Goal: Transaction & Acquisition: Book appointment/travel/reservation

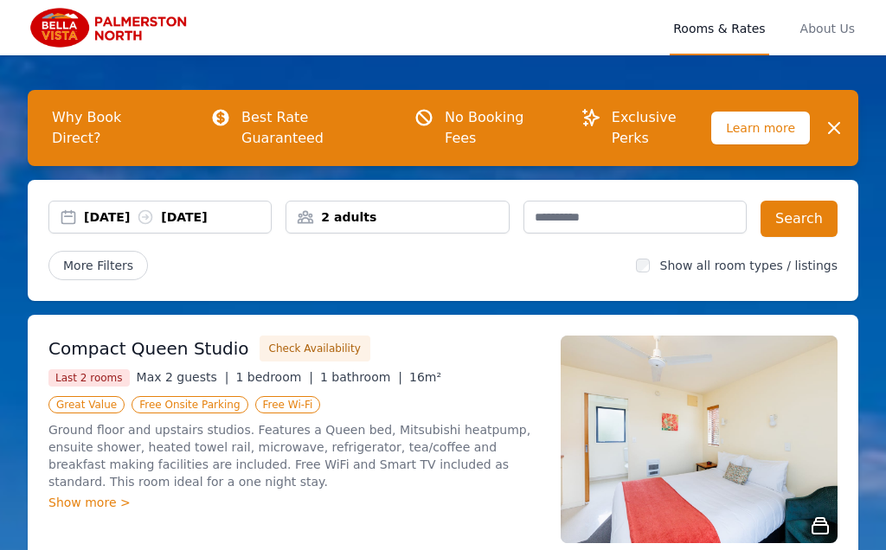
click at [101, 208] on div "[DATE] [DATE]" at bounding box center [177, 216] width 187 height 17
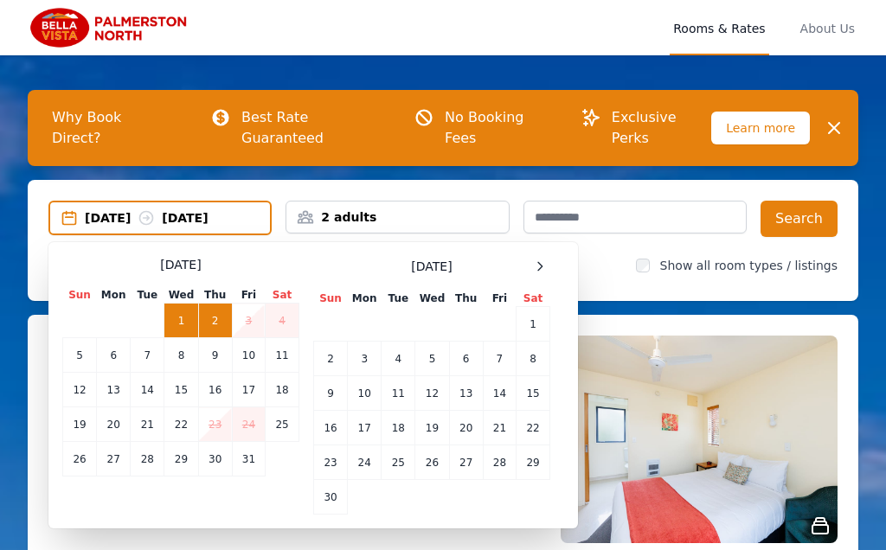
click at [544, 256] on span at bounding box center [539, 266] width 21 height 21
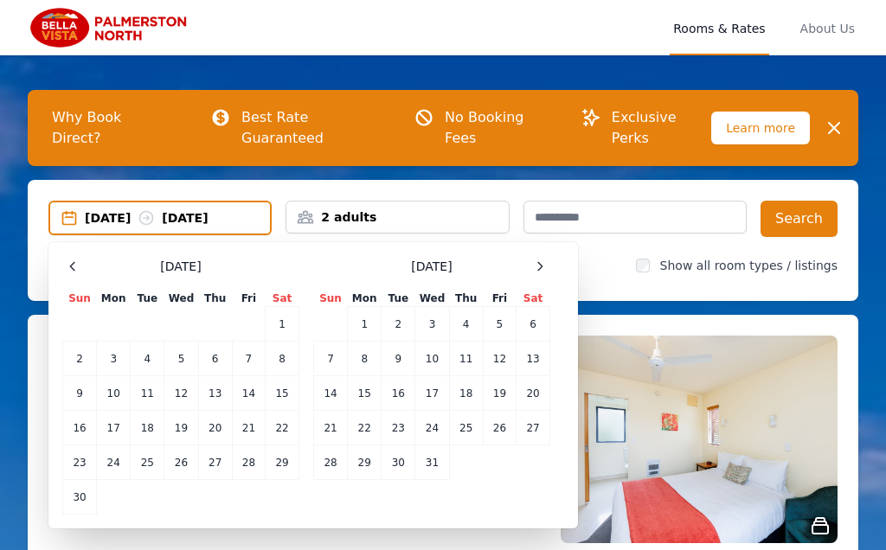
click at [399, 412] on td "23" at bounding box center [399, 428] width 34 height 35
click at [528, 411] on td "27" at bounding box center [533, 428] width 34 height 35
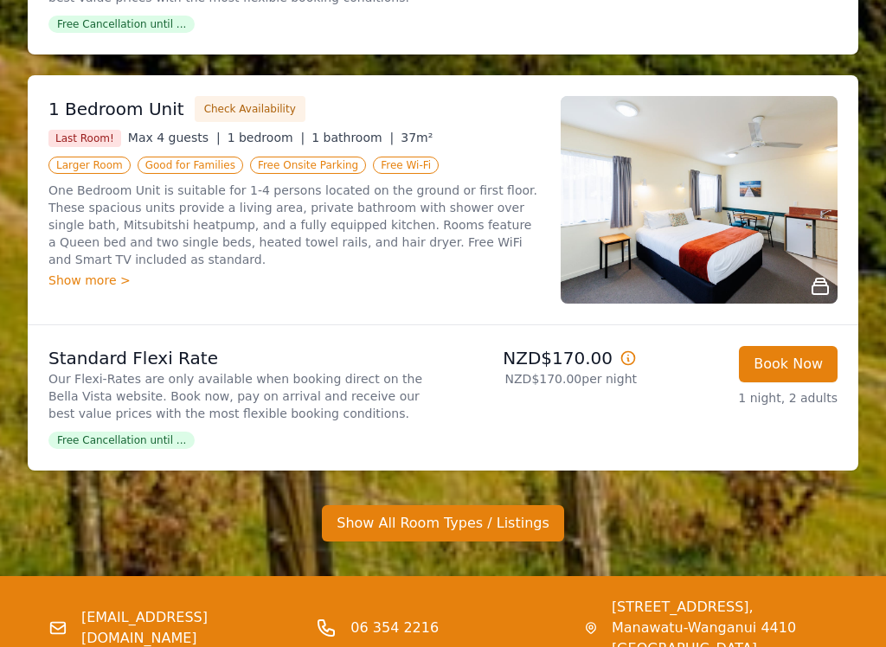
scroll to position [1488, 0]
click at [379, 507] on button "Show All Room Types / Listings" at bounding box center [443, 523] width 242 height 36
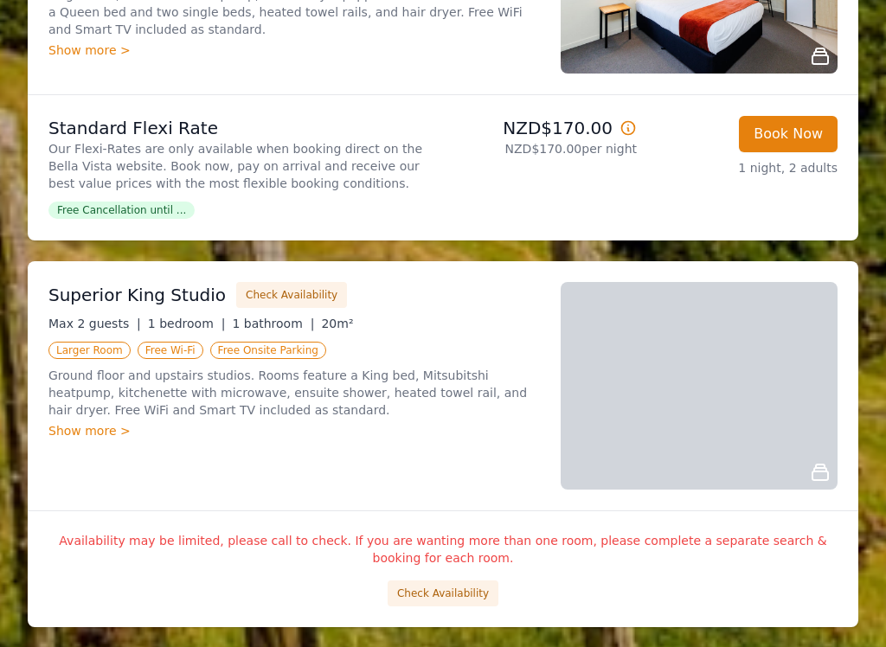
scroll to position [1718, 0]
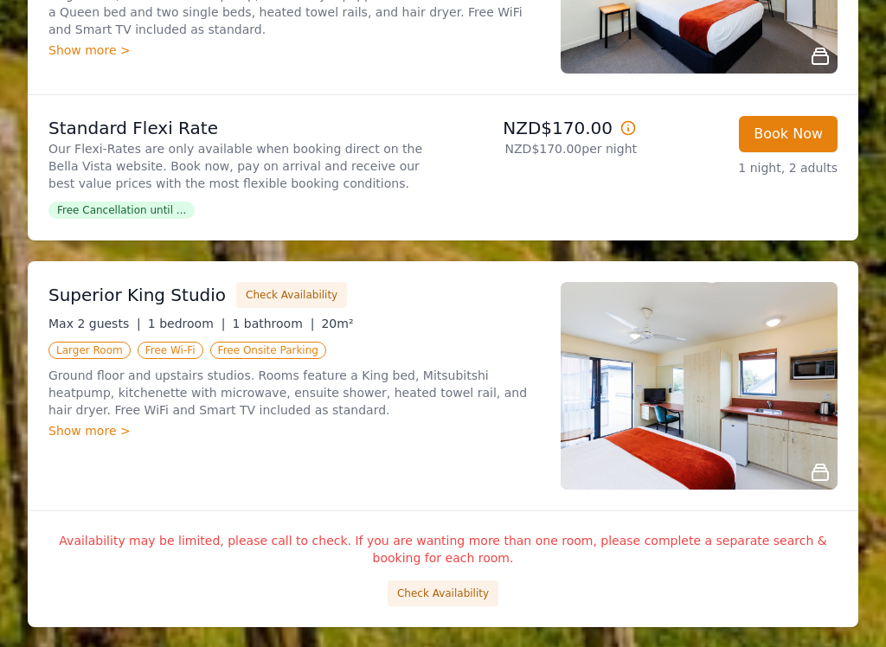
click at [427, 549] on button "Check Availability" at bounding box center [443, 593] width 111 height 26
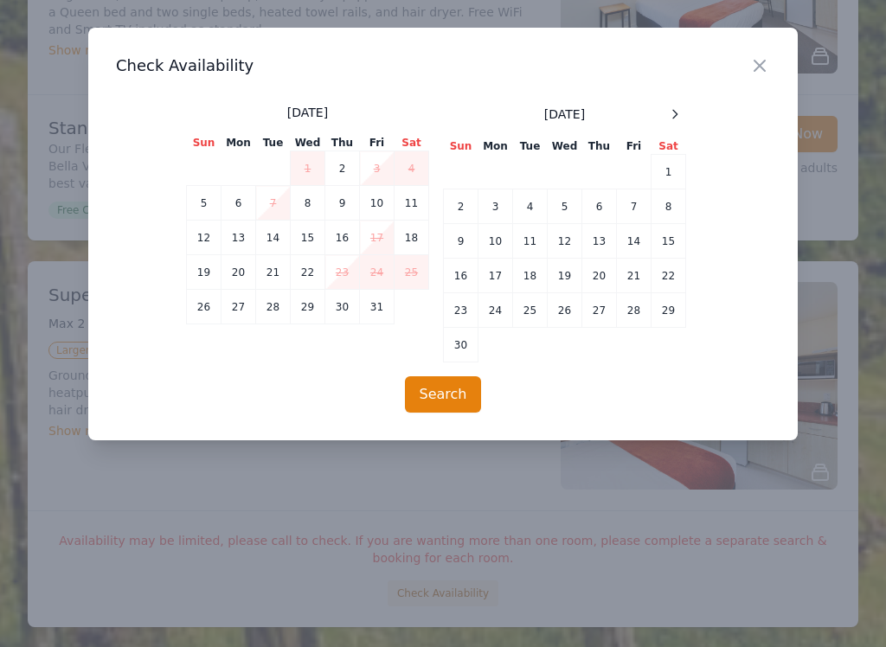
click at [764, 67] on icon "button" at bounding box center [759, 65] width 21 height 21
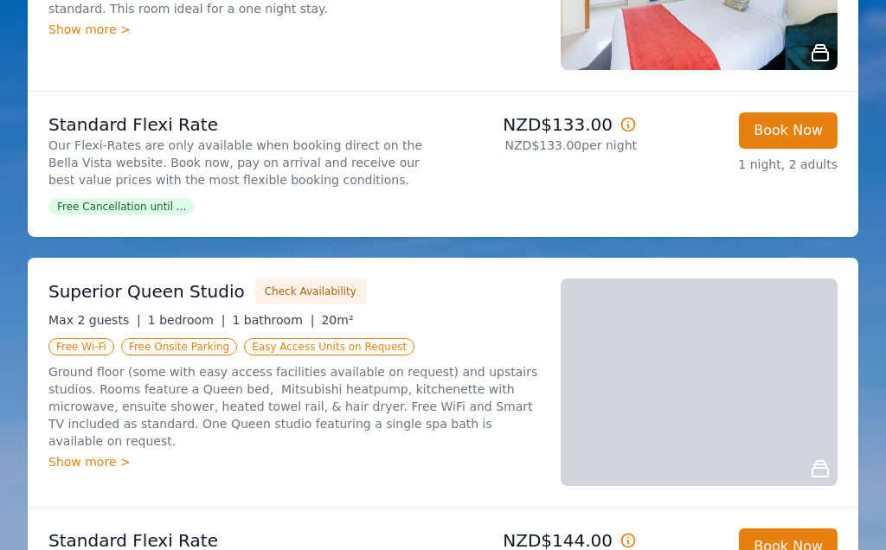
scroll to position [379, 0]
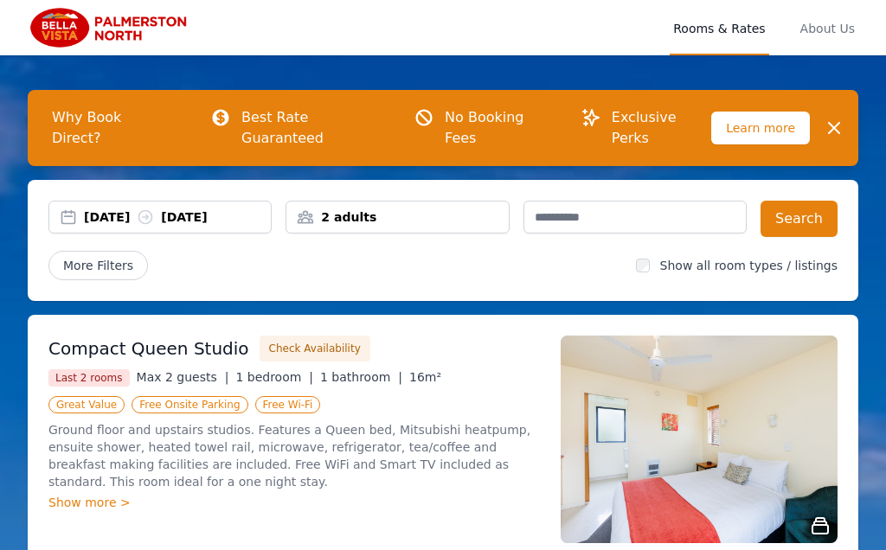
click at [93, 208] on div "[DATE] [DATE]" at bounding box center [177, 216] width 187 height 17
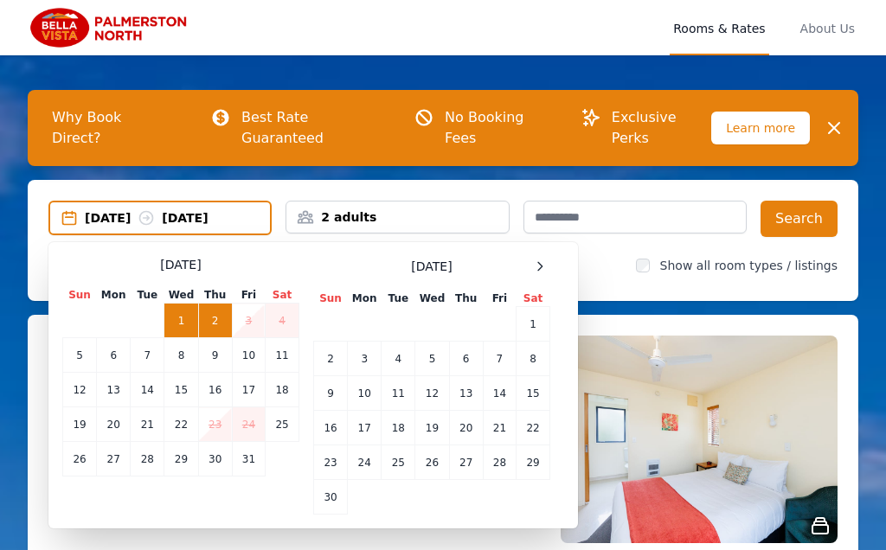
click at [547, 256] on div at bounding box center [539, 266] width 21 height 21
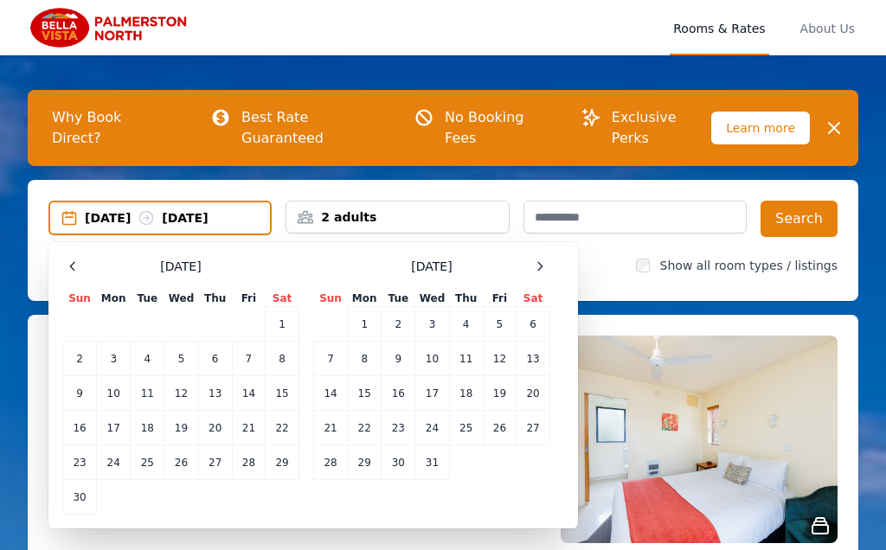
click at [433, 411] on td "24" at bounding box center [432, 428] width 34 height 35
click at [533, 411] on td "27" at bounding box center [533, 428] width 34 height 35
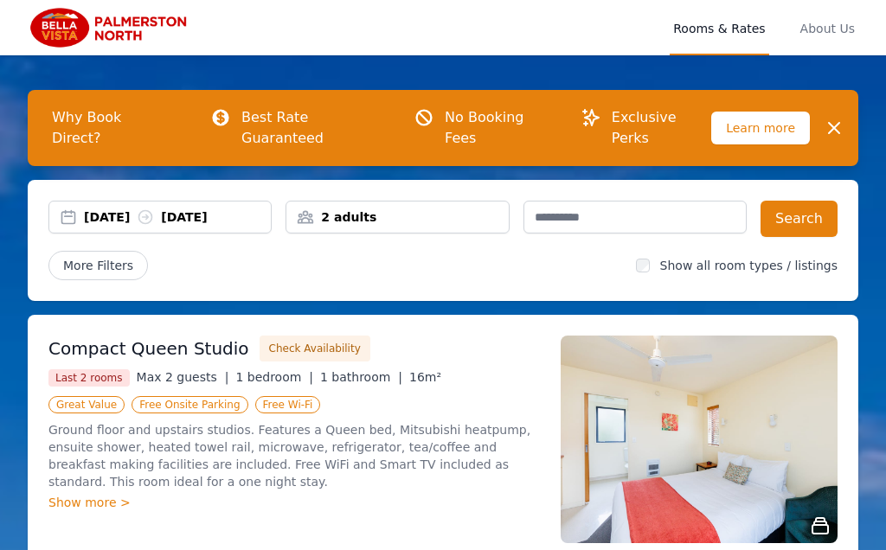
click at [808, 201] on button "Search" at bounding box center [798, 219] width 77 height 36
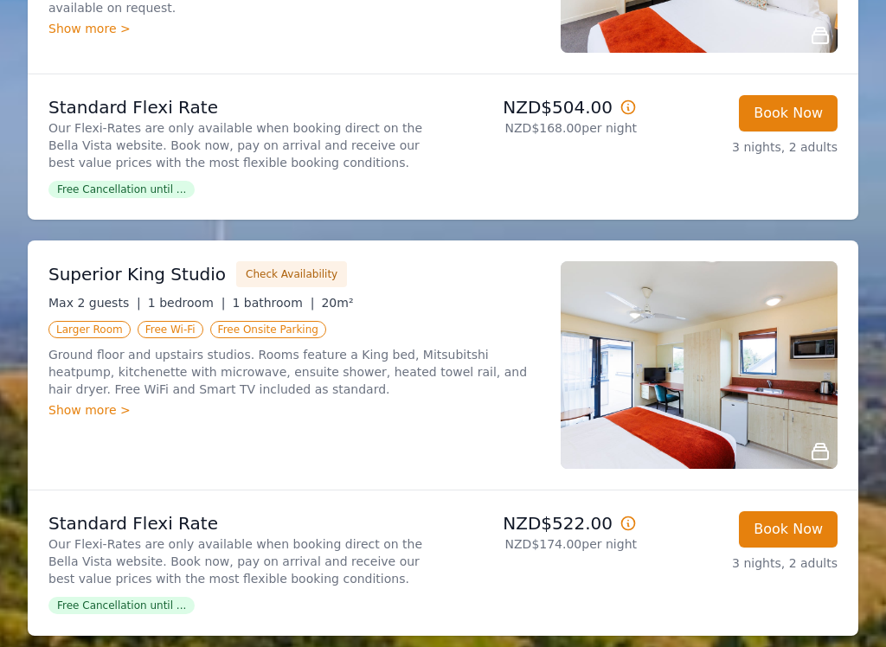
scroll to position [908, 0]
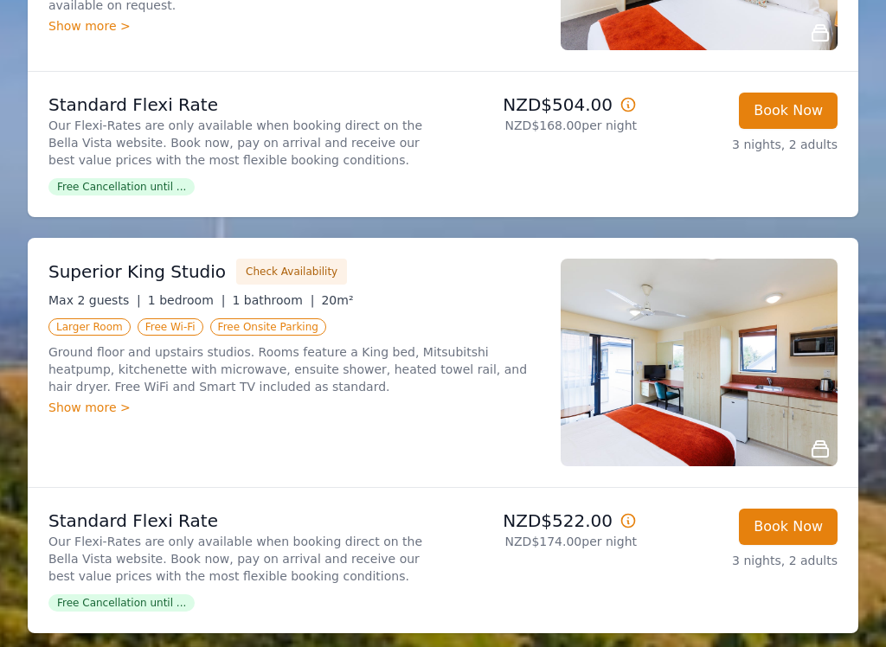
click at [792, 522] on button "Book Now" at bounding box center [788, 528] width 99 height 36
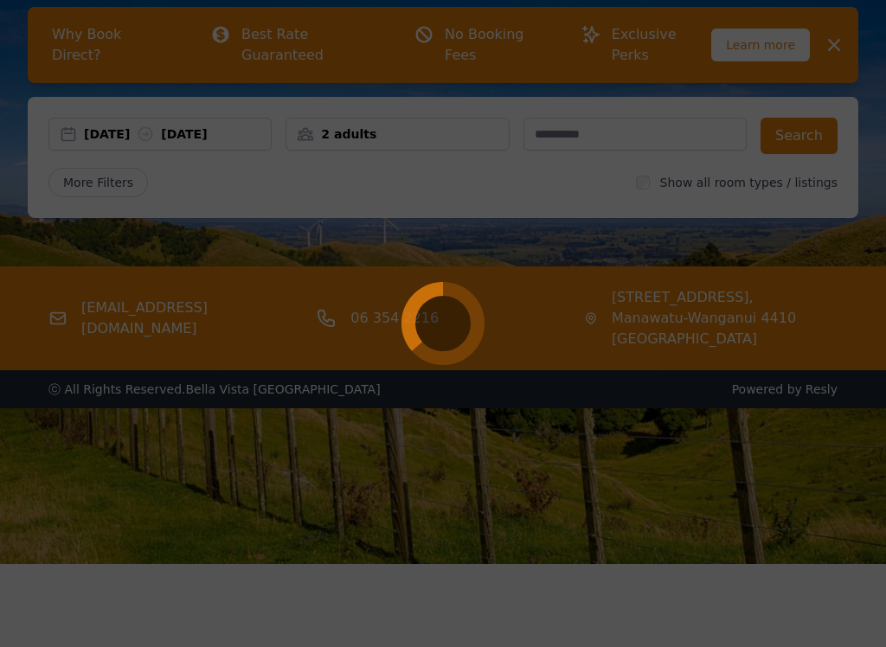
select select "**"
